Goal: Navigation & Orientation: Find specific page/section

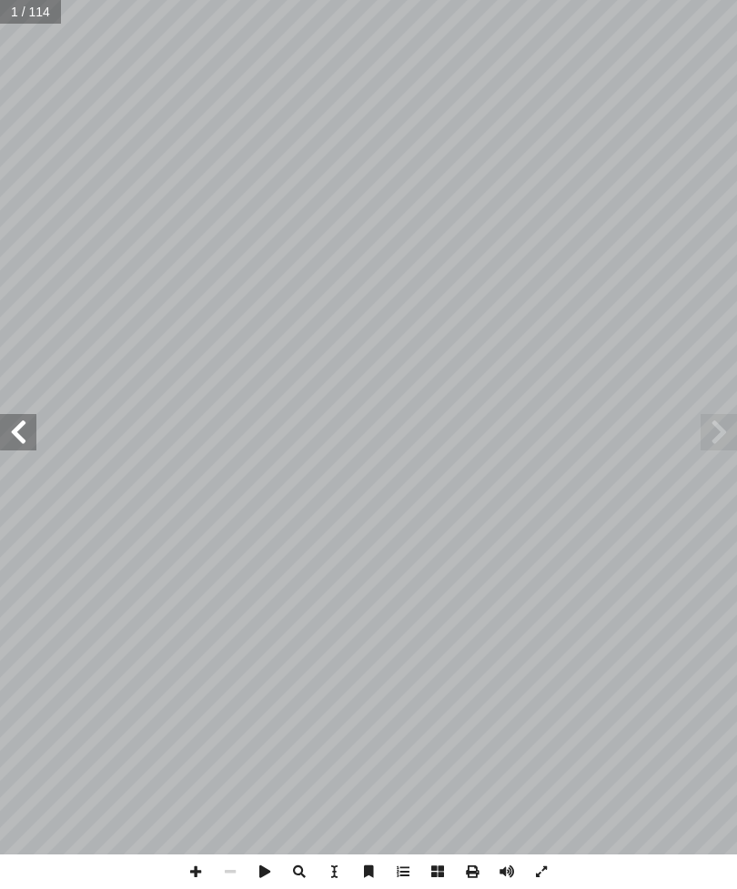
click at [34, 443] on span at bounding box center [18, 432] width 36 height 36
click at [27, 441] on span at bounding box center [18, 432] width 36 height 36
click at [14, 429] on span at bounding box center [18, 432] width 36 height 36
click at [13, 428] on span at bounding box center [18, 432] width 36 height 36
click at [29, 431] on span at bounding box center [18, 432] width 36 height 36
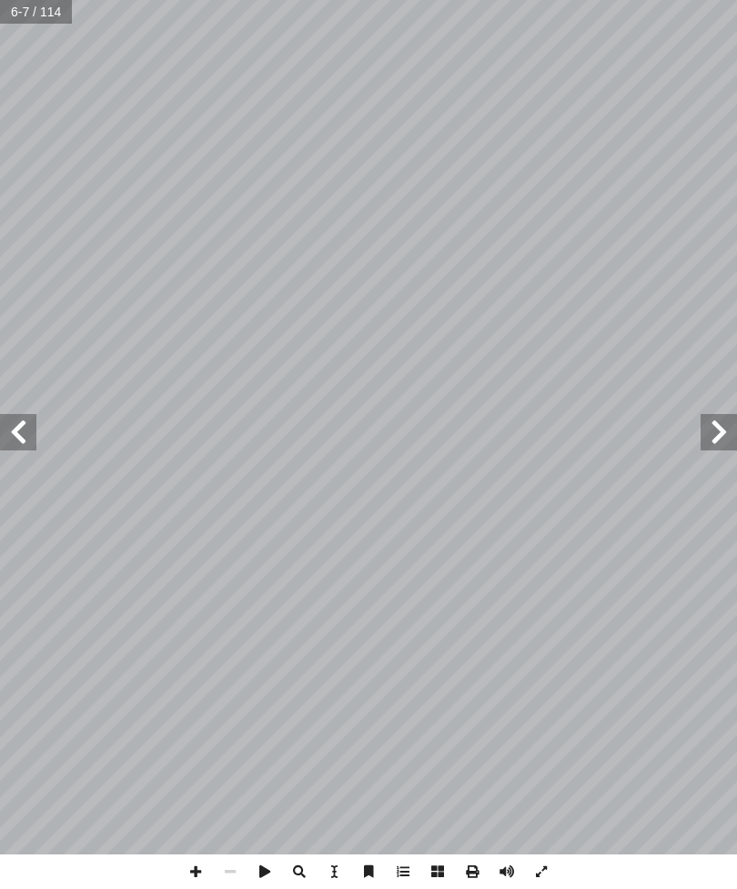
click at [34, 438] on span at bounding box center [18, 432] width 36 height 36
